Goal: Entertainment & Leisure: Consume media (video, audio)

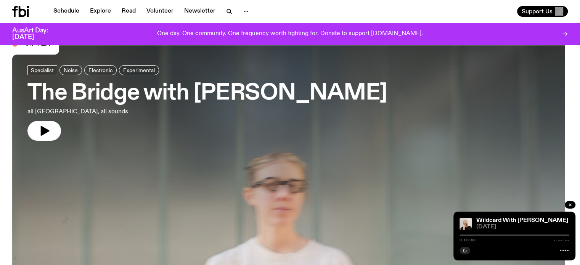
scroll to position [75, 0]
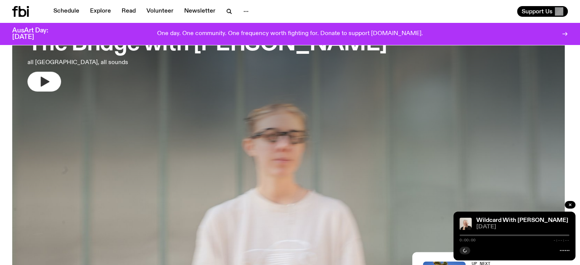
click at [49, 81] on icon "button" at bounding box center [45, 82] width 9 height 10
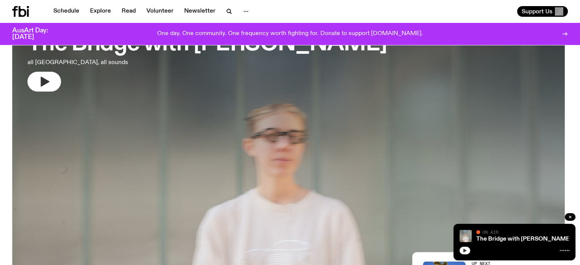
click at [465, 250] on icon "button" at bounding box center [464, 250] width 5 height 5
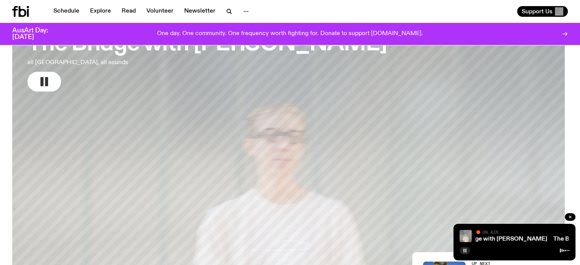
click at [467, 253] on button "button" at bounding box center [464, 251] width 11 height 8
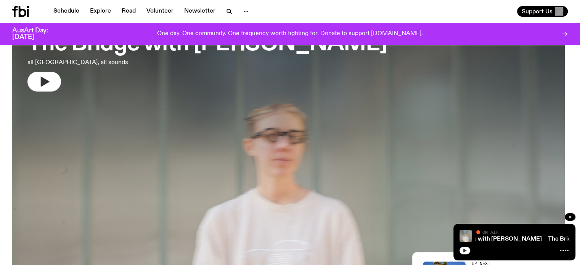
click at [466, 251] on icon "button" at bounding box center [464, 250] width 5 height 5
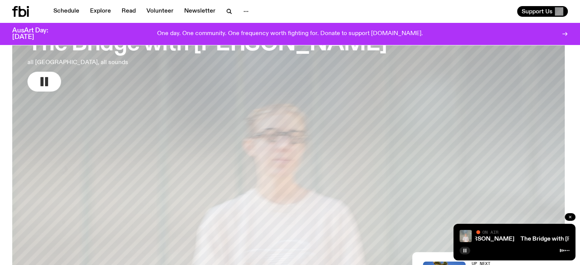
click at [569, 217] on icon "button" at bounding box center [569, 217] width 2 height 2
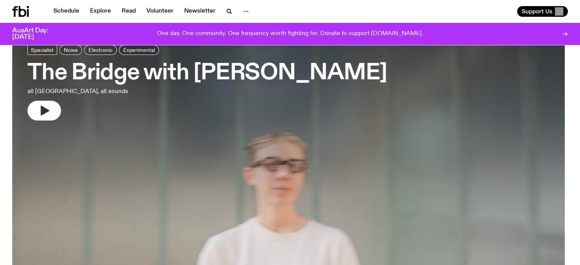
scroll to position [0, 0]
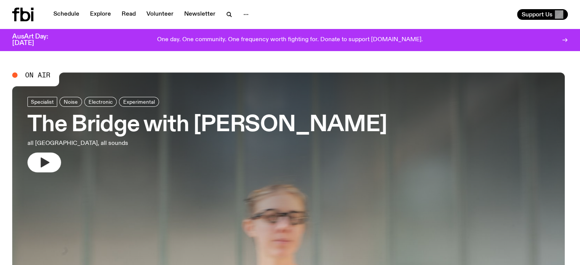
click at [46, 163] on icon "button" at bounding box center [45, 162] width 9 height 10
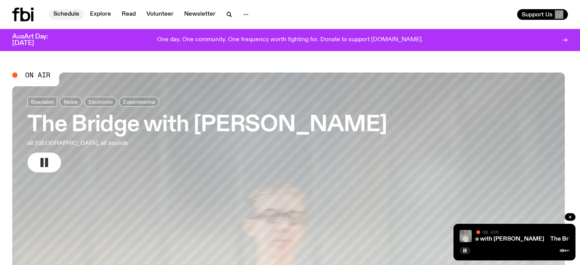
click at [71, 12] on link "Schedule" at bounding box center [66, 14] width 35 height 11
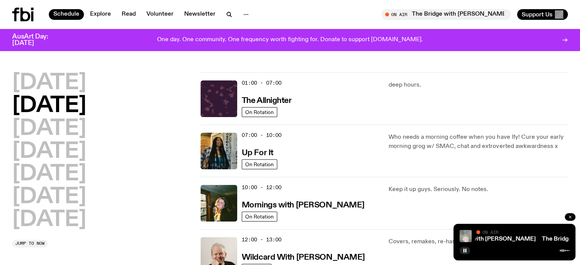
click at [570, 215] on icon "button" at bounding box center [569, 217] width 5 height 5
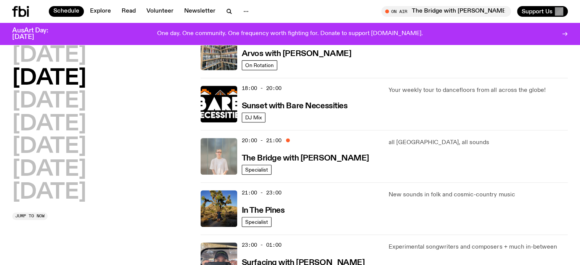
scroll to position [340, 0]
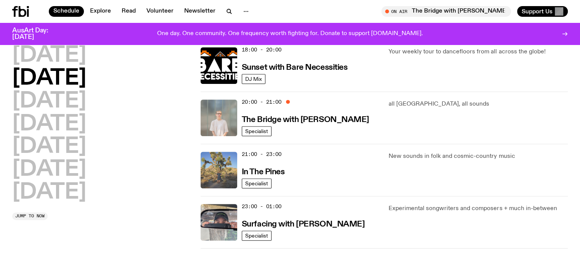
click at [222, 172] on img at bounding box center [218, 170] width 37 height 37
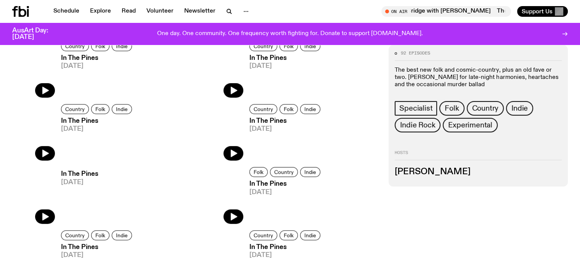
scroll to position [376, 0]
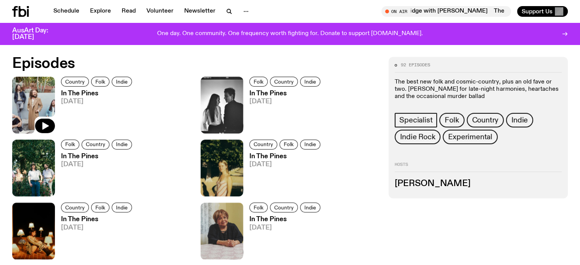
click at [43, 109] on img at bounding box center [33, 105] width 43 height 57
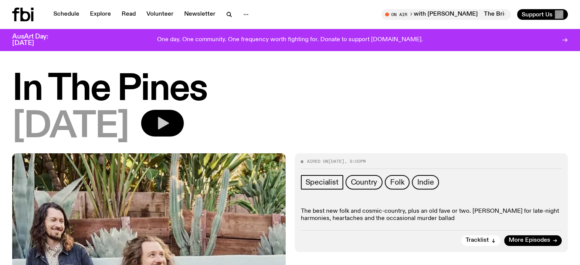
click at [169, 122] on icon "button" at bounding box center [163, 123] width 11 height 13
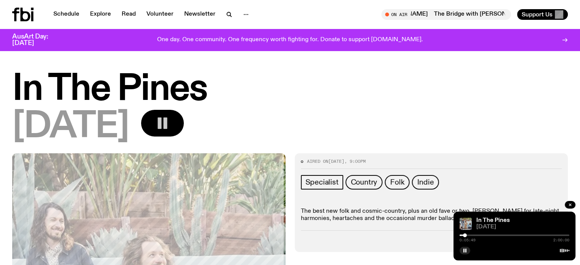
click at [170, 126] on icon "button" at bounding box center [162, 122] width 15 height 15
